Goal: Task Accomplishment & Management: Manage account settings

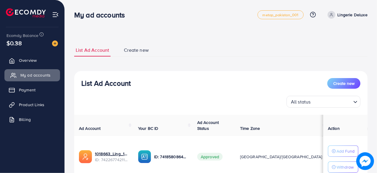
click at [30, 61] on span "Overview" at bounding box center [28, 60] width 18 height 6
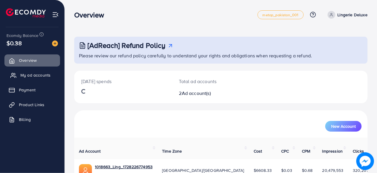
click at [37, 69] on link "My ad accounts" at bounding box center [32, 75] width 56 height 12
